Goal: Transaction & Acquisition: Purchase product/service

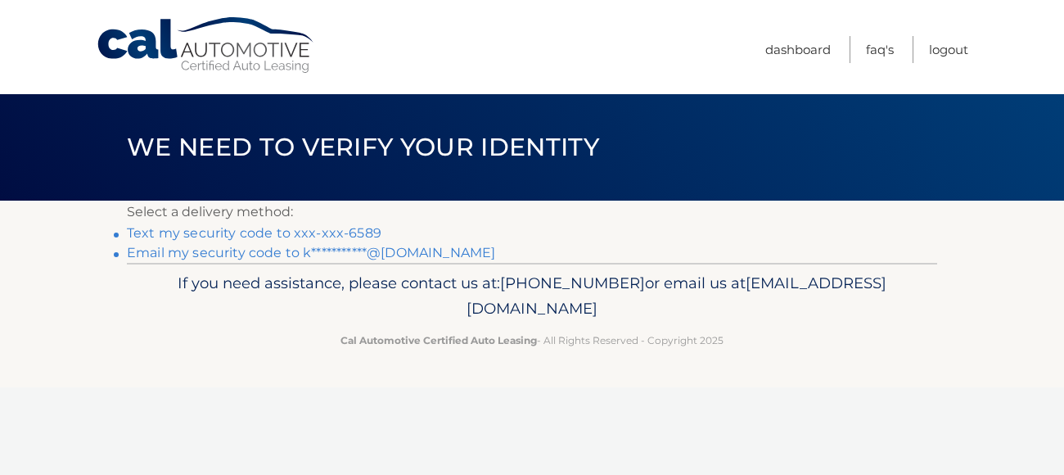
click at [255, 229] on link "Text my security code to xxx-xxx-6589" at bounding box center [254, 233] width 255 height 16
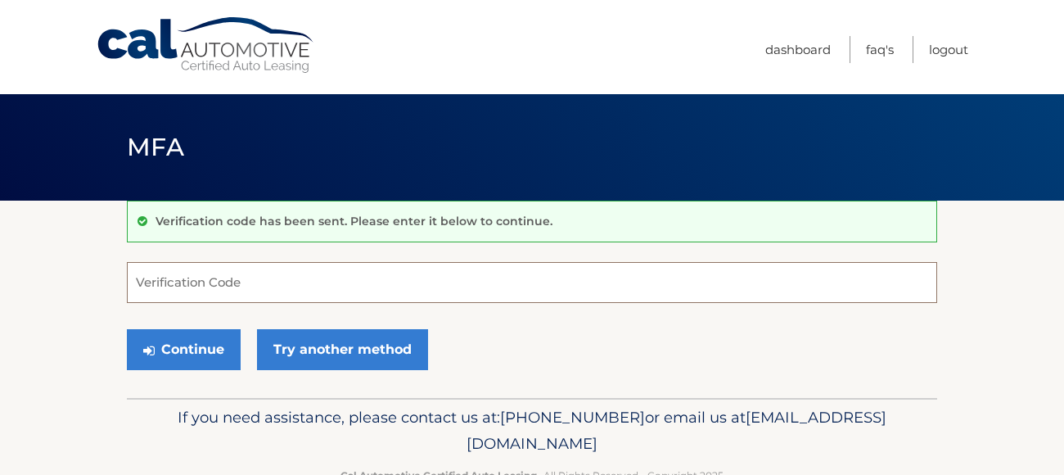
click at [205, 301] on input "Verification Code" at bounding box center [532, 282] width 810 height 41
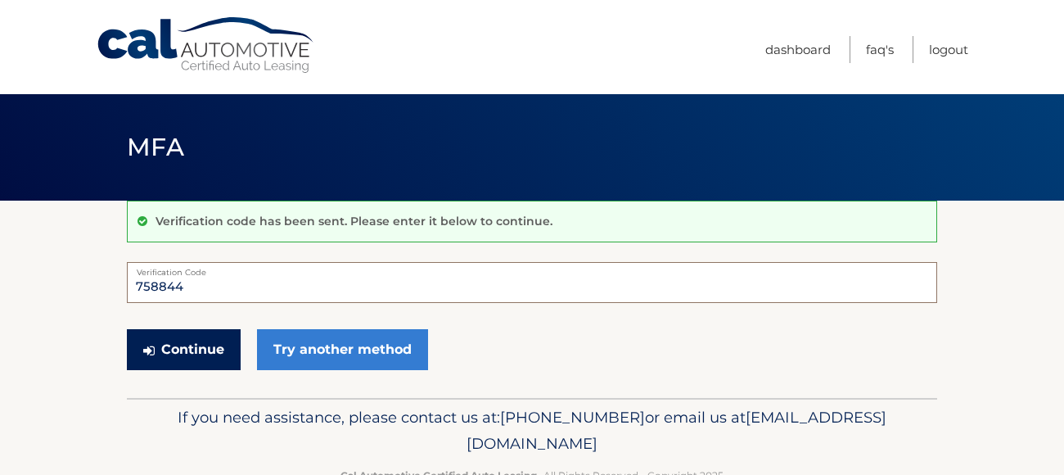
type input "758844"
click at [192, 352] on button "Continue" at bounding box center [184, 349] width 114 height 41
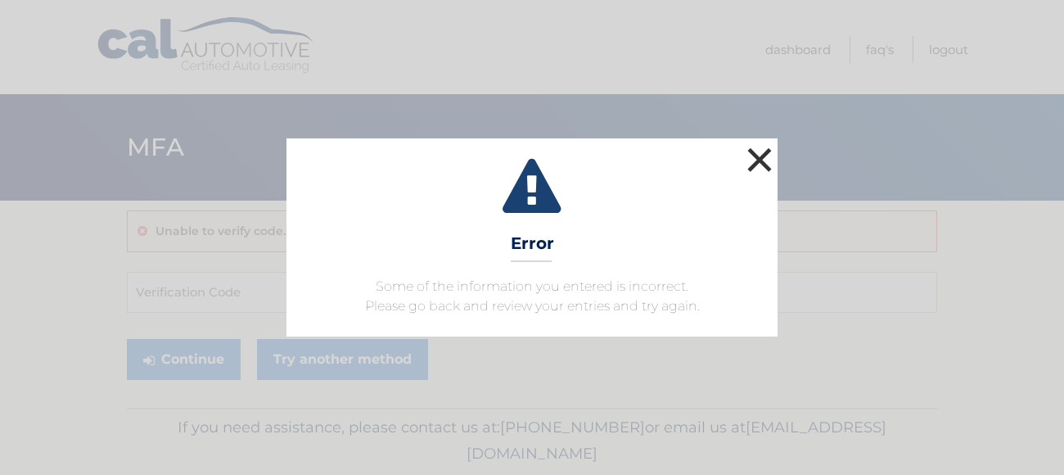
click at [775, 162] on button "×" at bounding box center [759, 159] width 33 height 33
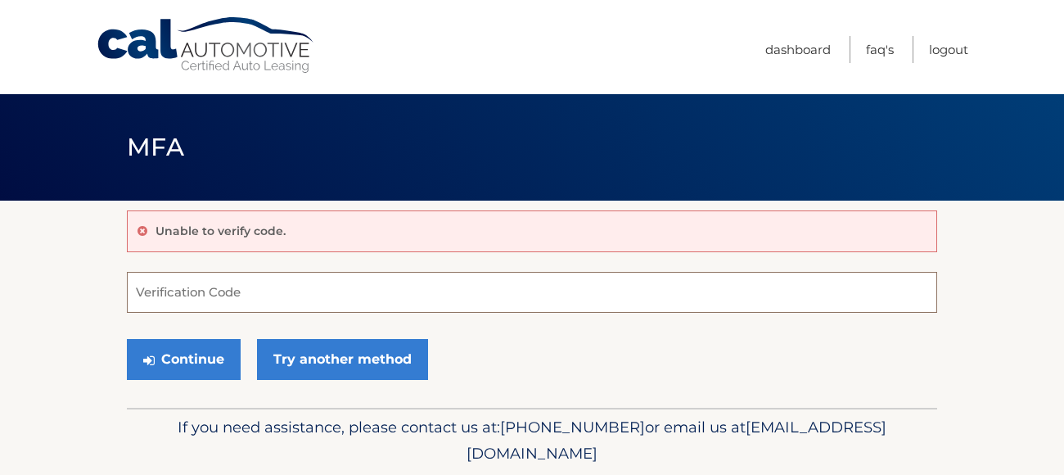
click at [222, 291] on input "Verification Code" at bounding box center [532, 292] width 810 height 41
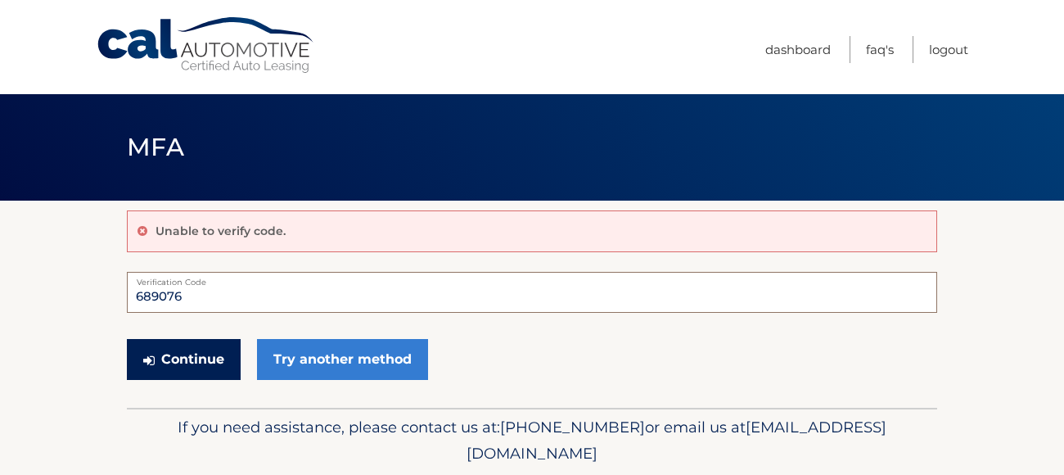
type input "689076"
click at [199, 370] on button "Continue" at bounding box center [184, 359] width 114 height 41
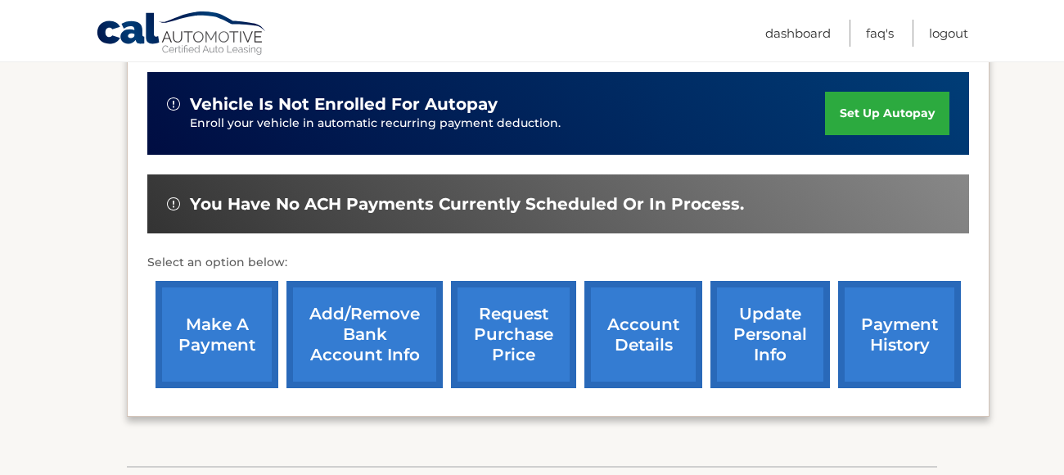
scroll to position [426, 0]
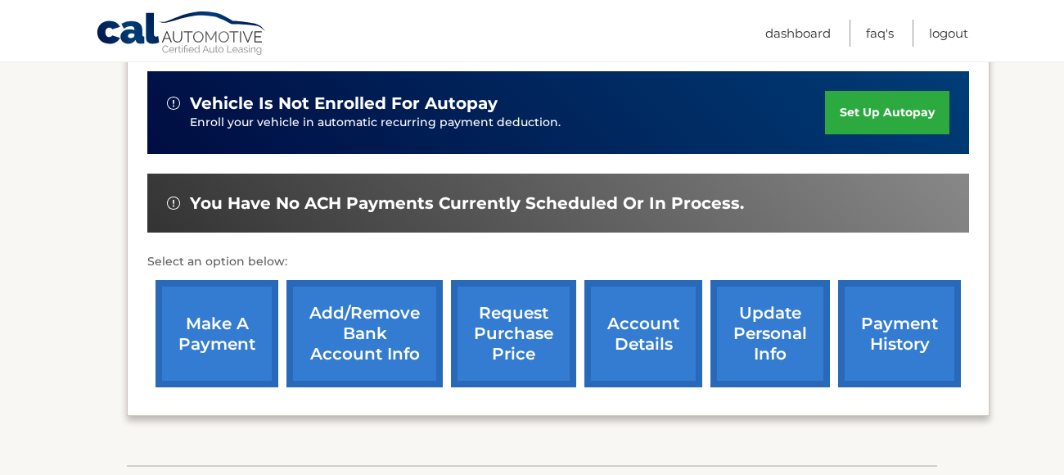
click at [216, 324] on link "make a payment" at bounding box center [216, 333] width 123 height 107
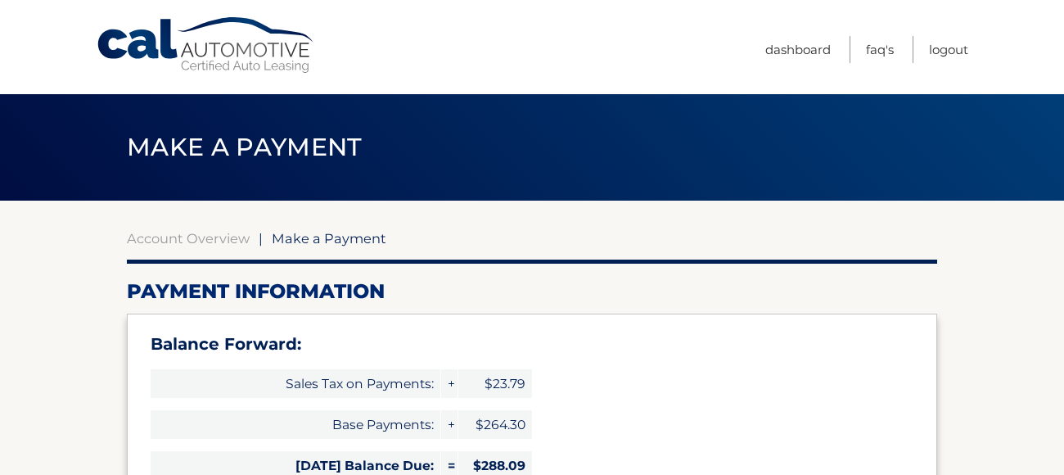
select select "ODI1ZWQ1Y2UtM2U4Yy00N2EwLWJhZDktNWM5MThiZDJhZmVm"
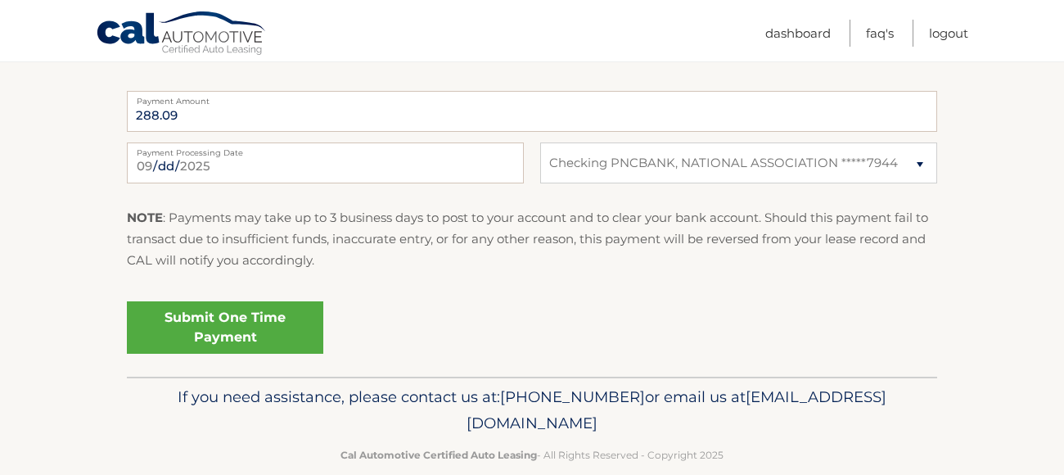
scroll to position [781, 0]
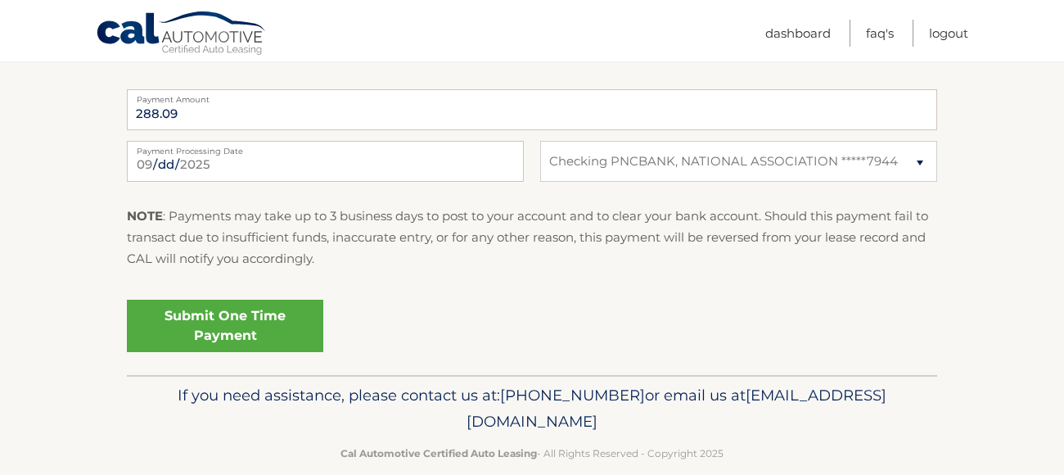
click at [245, 305] on link "Submit One Time Payment" at bounding box center [225, 326] width 196 height 52
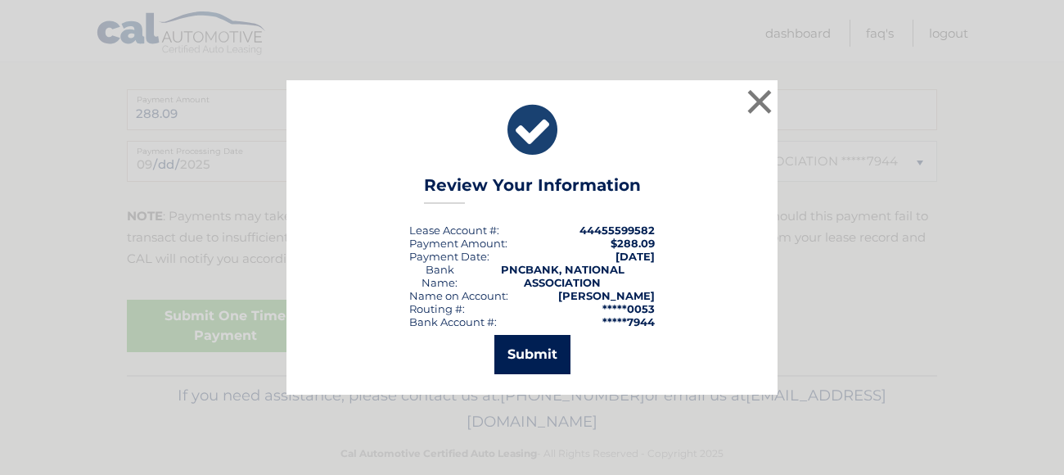
click at [557, 358] on button "Submit" at bounding box center [532, 354] width 76 height 39
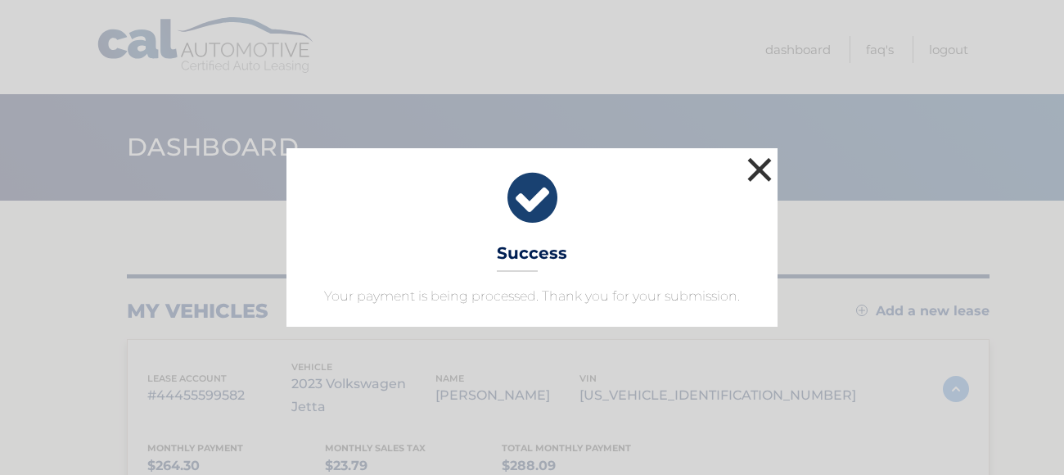
click at [754, 161] on button "×" at bounding box center [759, 169] width 33 height 33
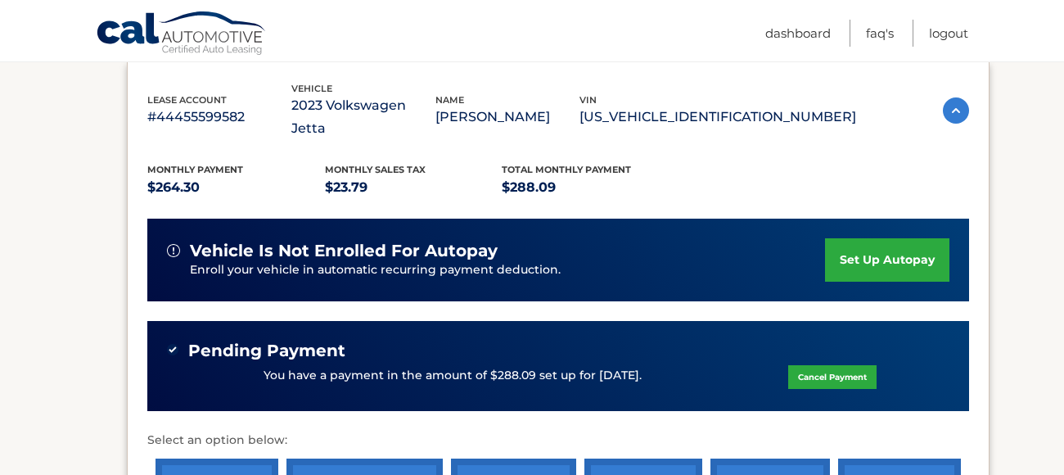
scroll to position [180, 0]
